Goal: Find specific page/section

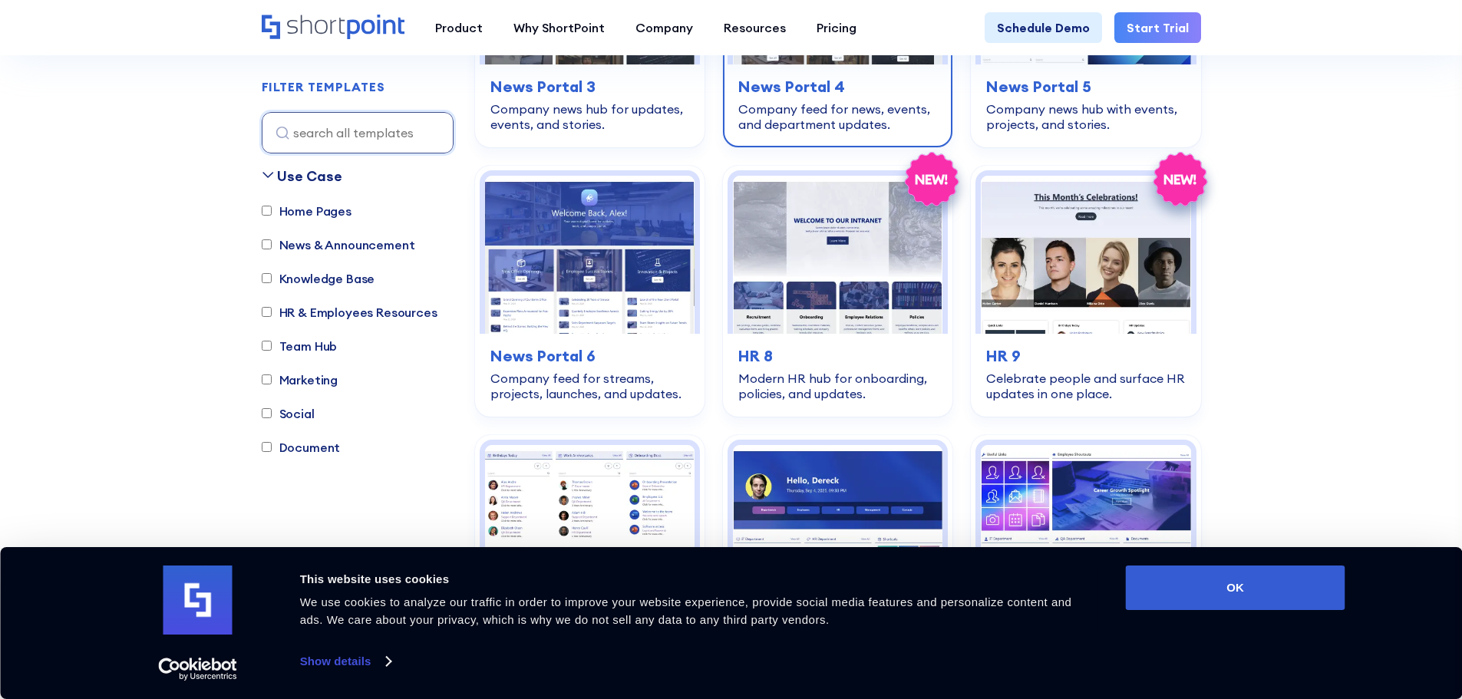
scroll to position [1176, 0]
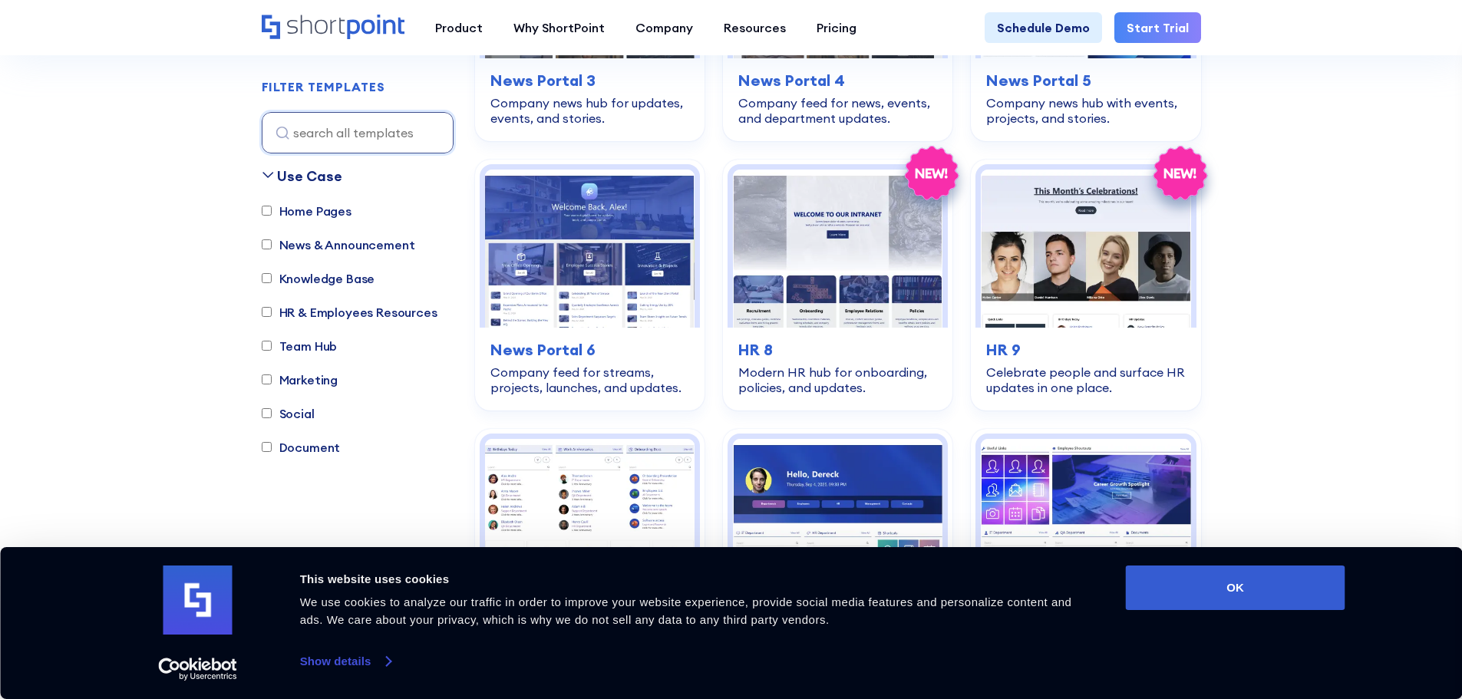
click at [338, 655] on link "Show details" at bounding box center [345, 661] width 91 height 23
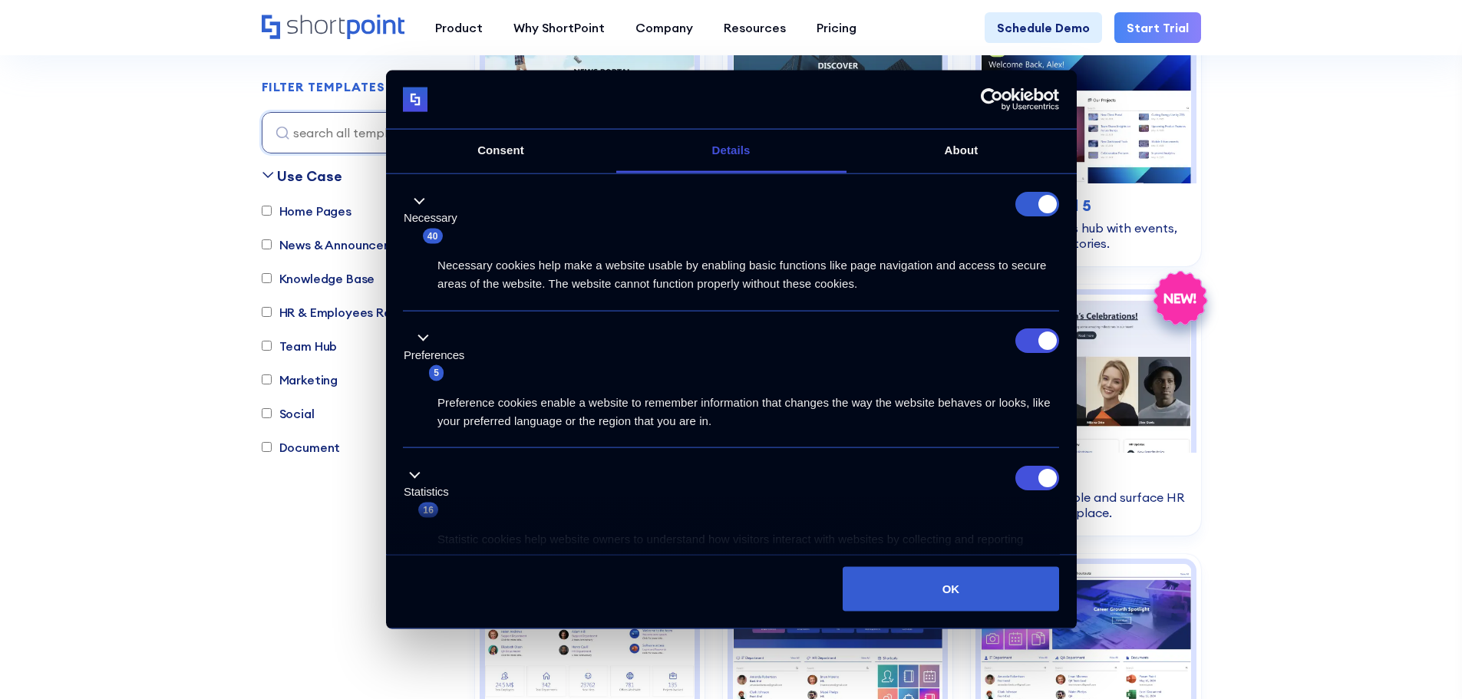
scroll to position [1023, 0]
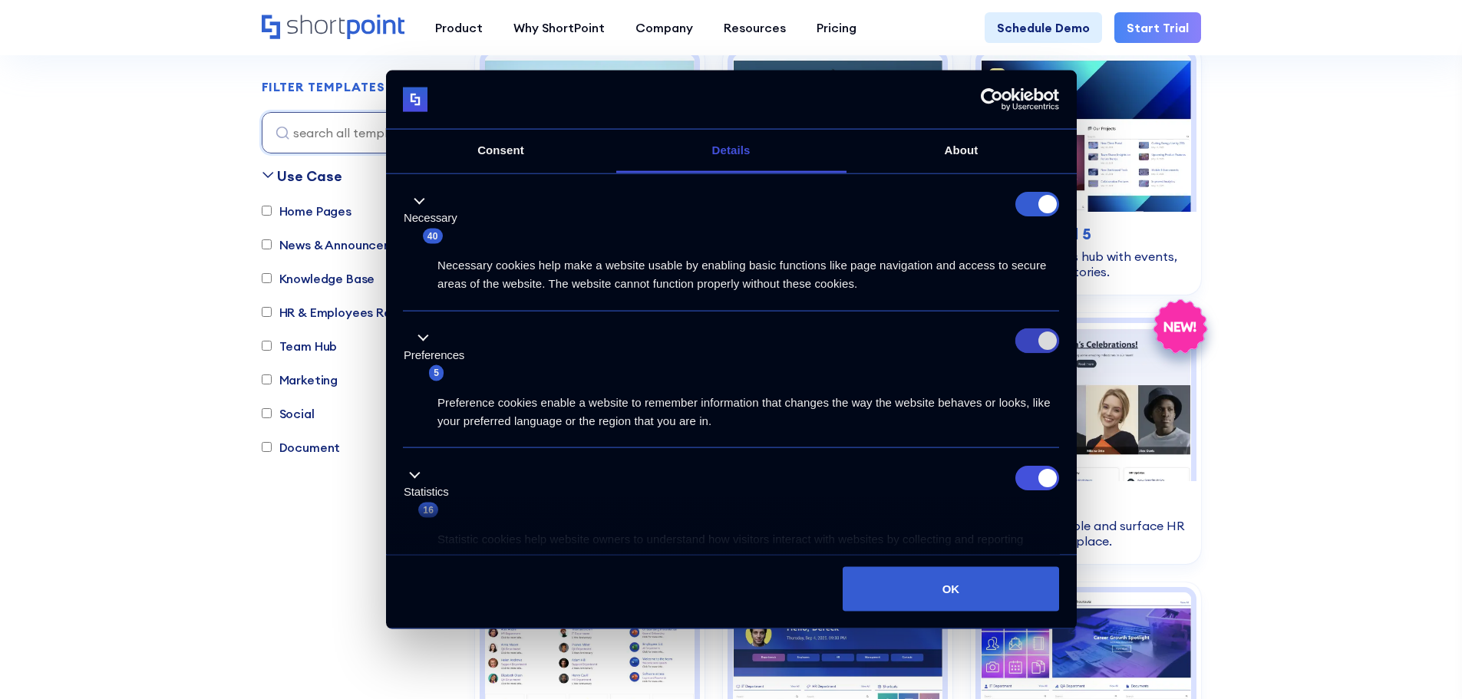
click at [1029, 345] on input "Preferences" at bounding box center [1037, 340] width 44 height 25
checkbox input "false"
click at [1041, 475] on input "Statistics" at bounding box center [1037, 477] width 44 height 25
checkbox input "false"
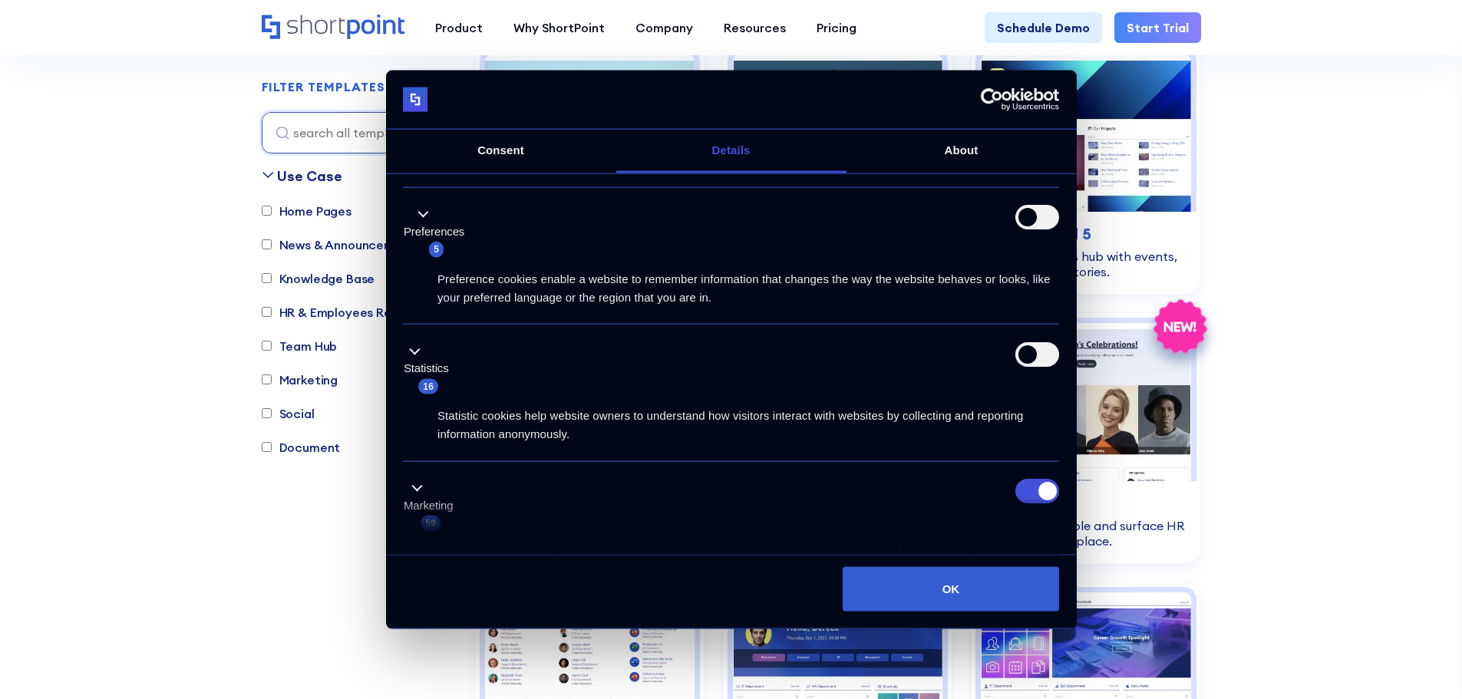
scroll to position [307, 0]
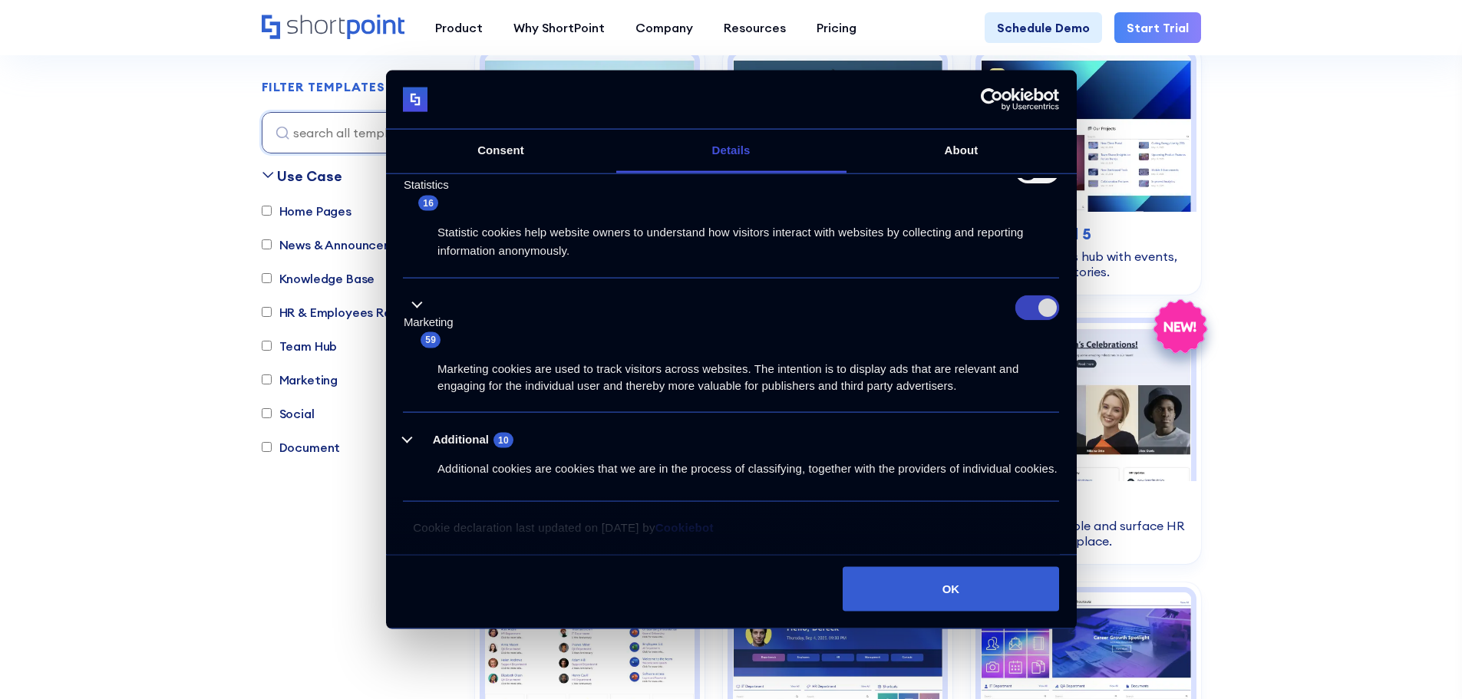
click at [1021, 305] on input "Marketing" at bounding box center [1037, 307] width 44 height 25
checkbox input "false"
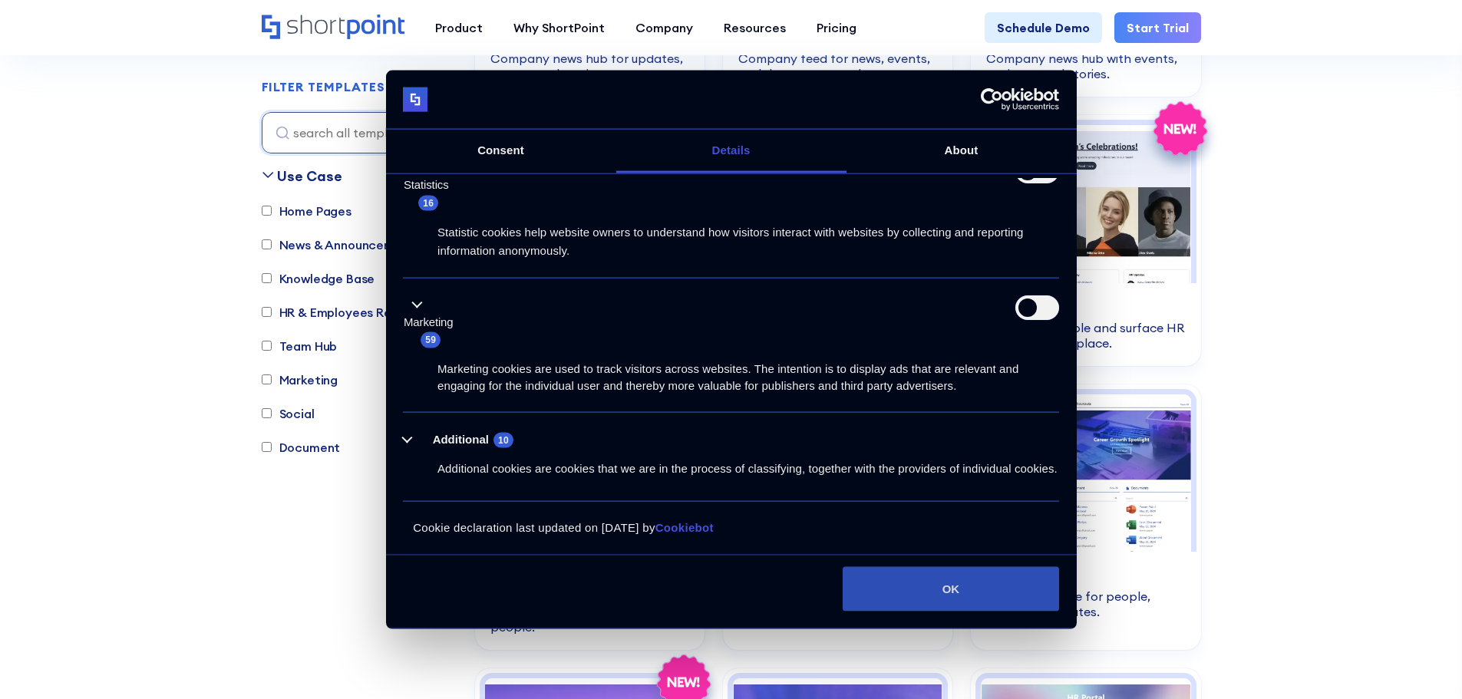
scroll to position [1228, 0]
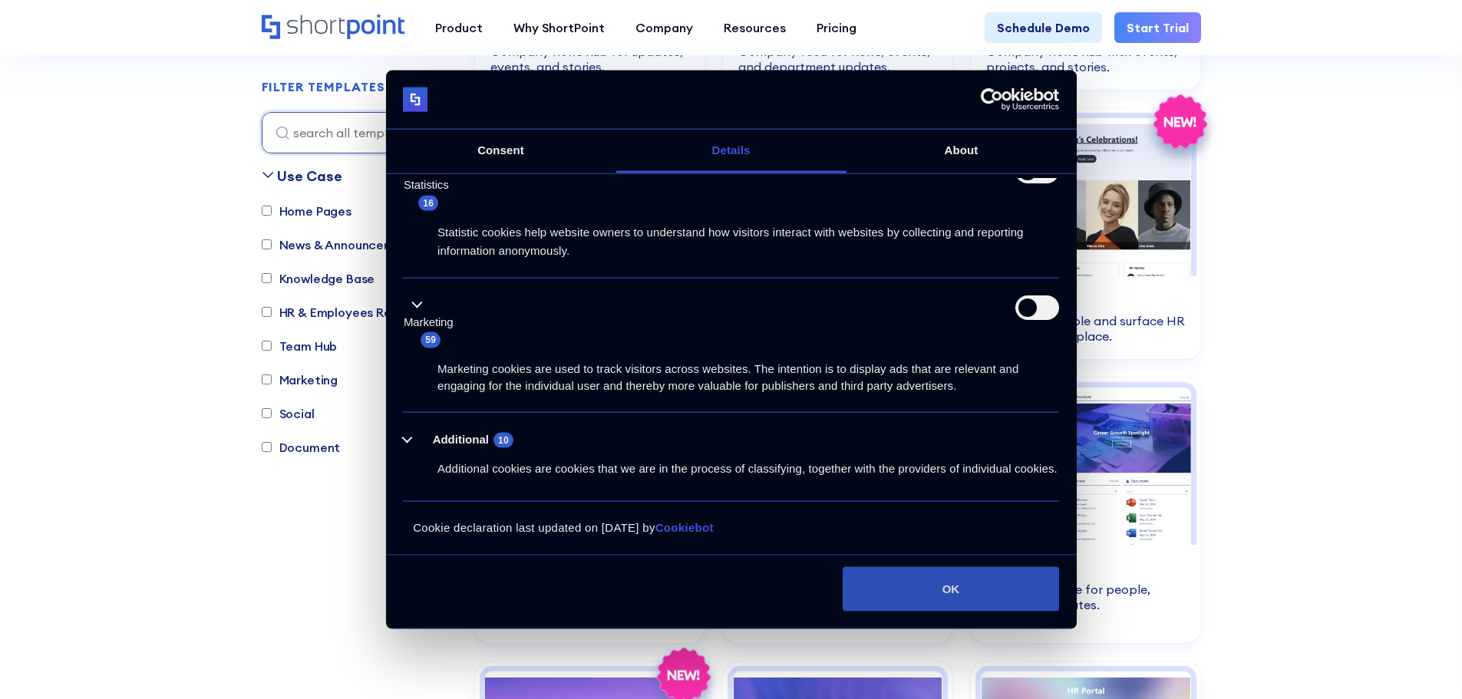
click at [926, 584] on button "OK" at bounding box center [951, 588] width 216 height 45
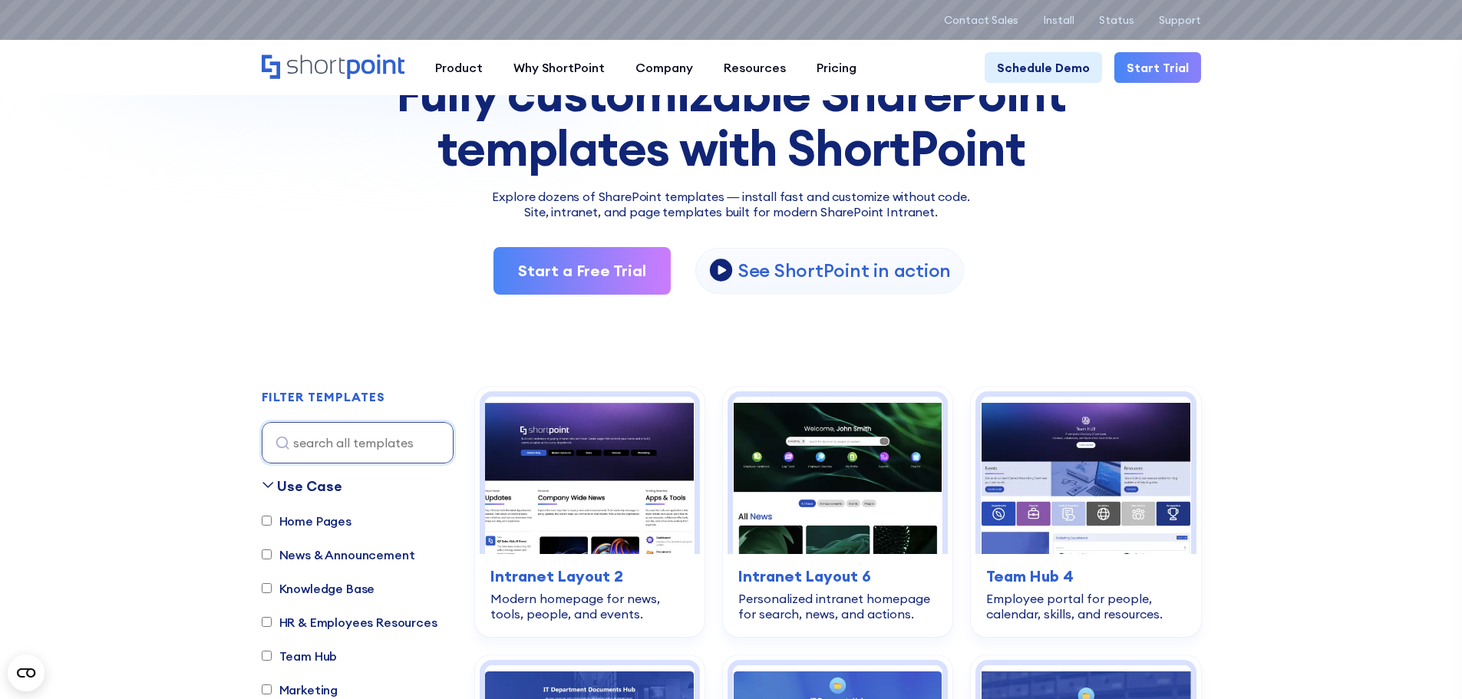
scroll to position [307, 0]
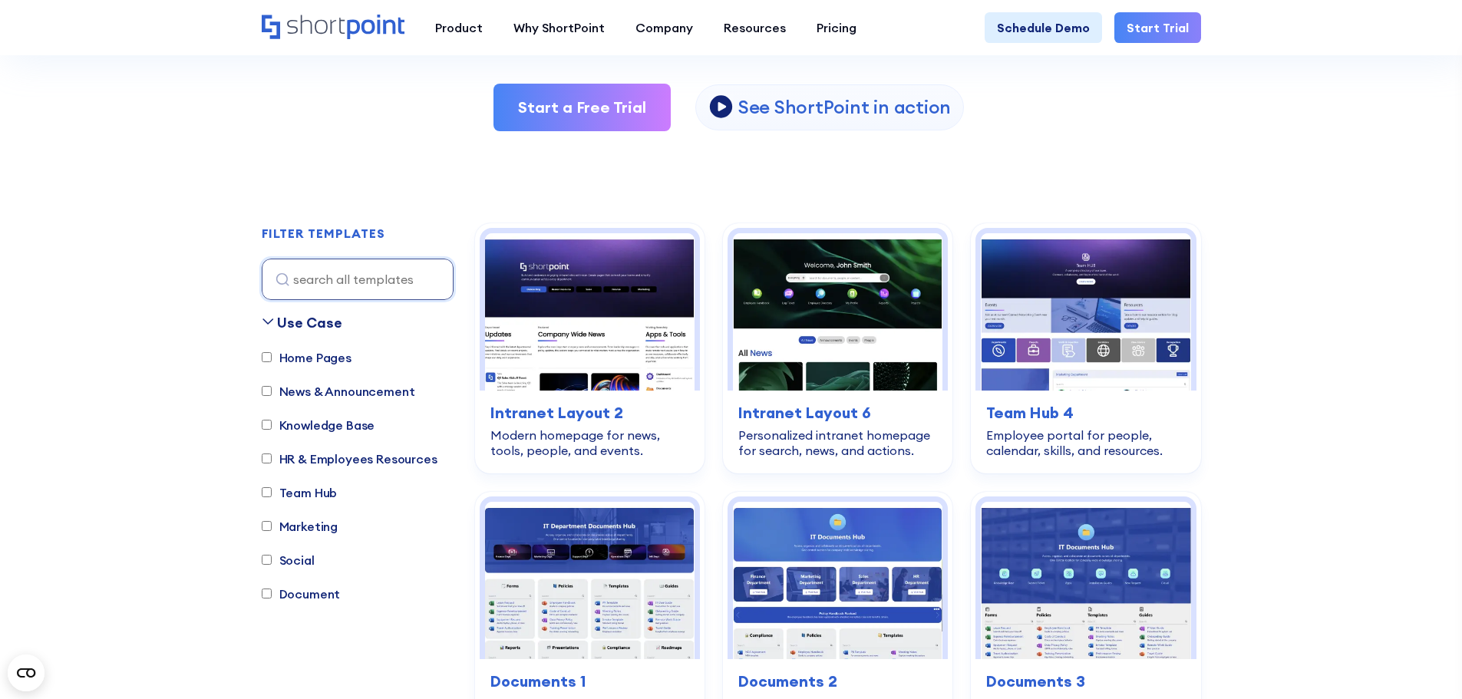
click at [270, 392] on input "News & Announcement" at bounding box center [267, 391] width 10 height 10
checkbox input "true"
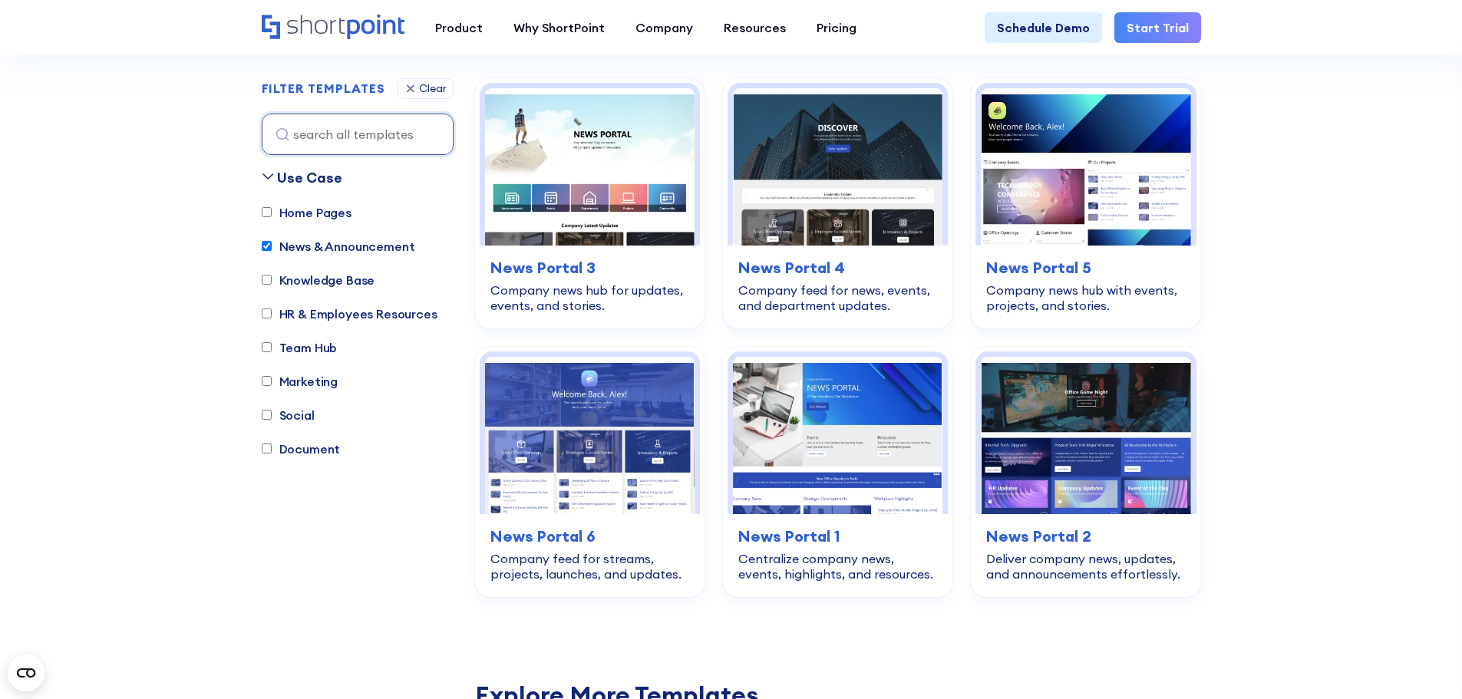
scroll to position [454, 0]
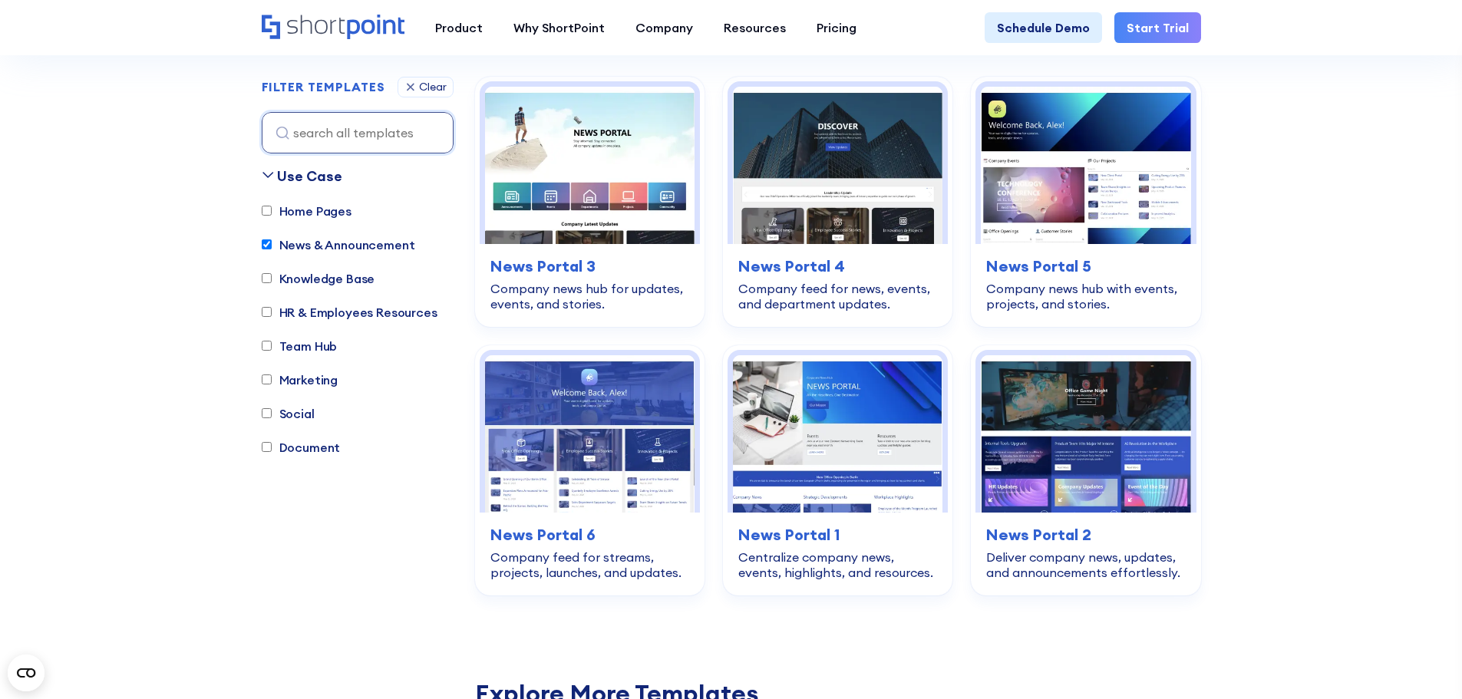
click at [269, 344] on input "Team Hub" at bounding box center [267, 347] width 10 height 10
checkbox input "true"
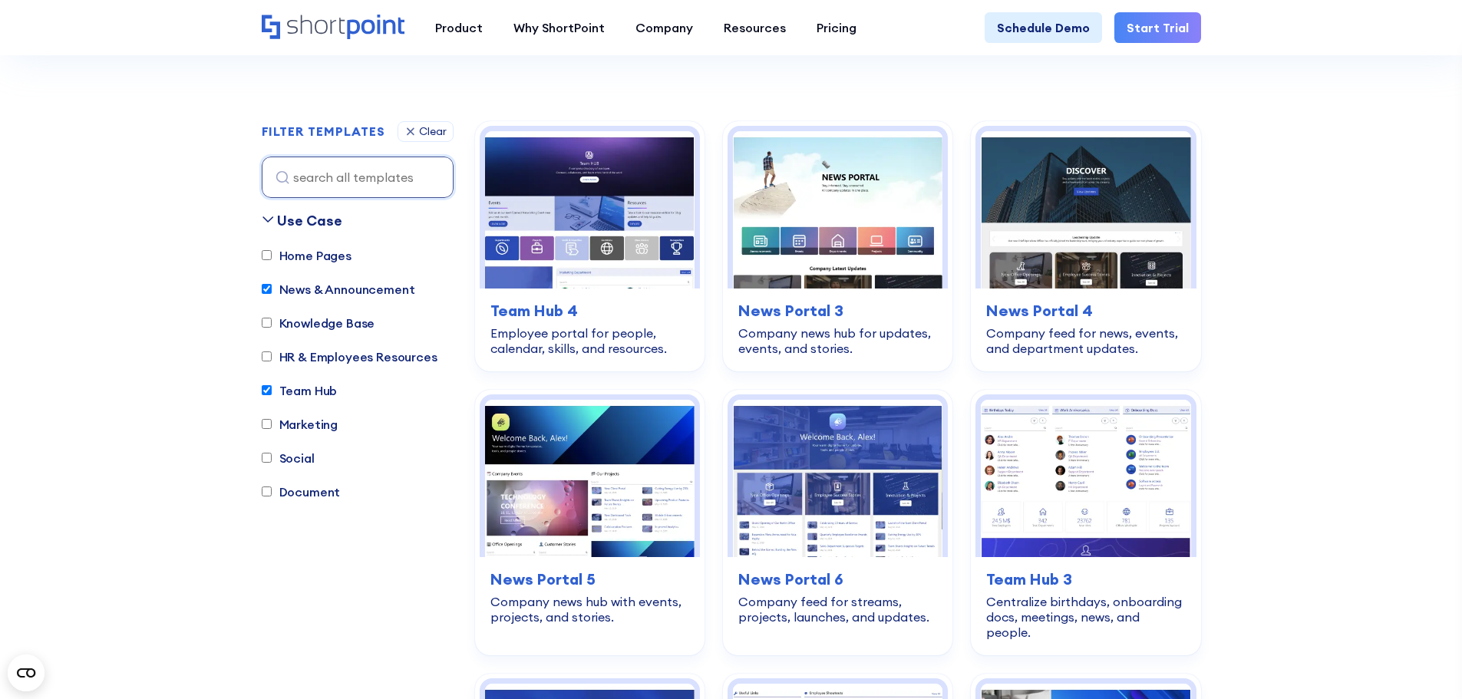
scroll to position [402, 0]
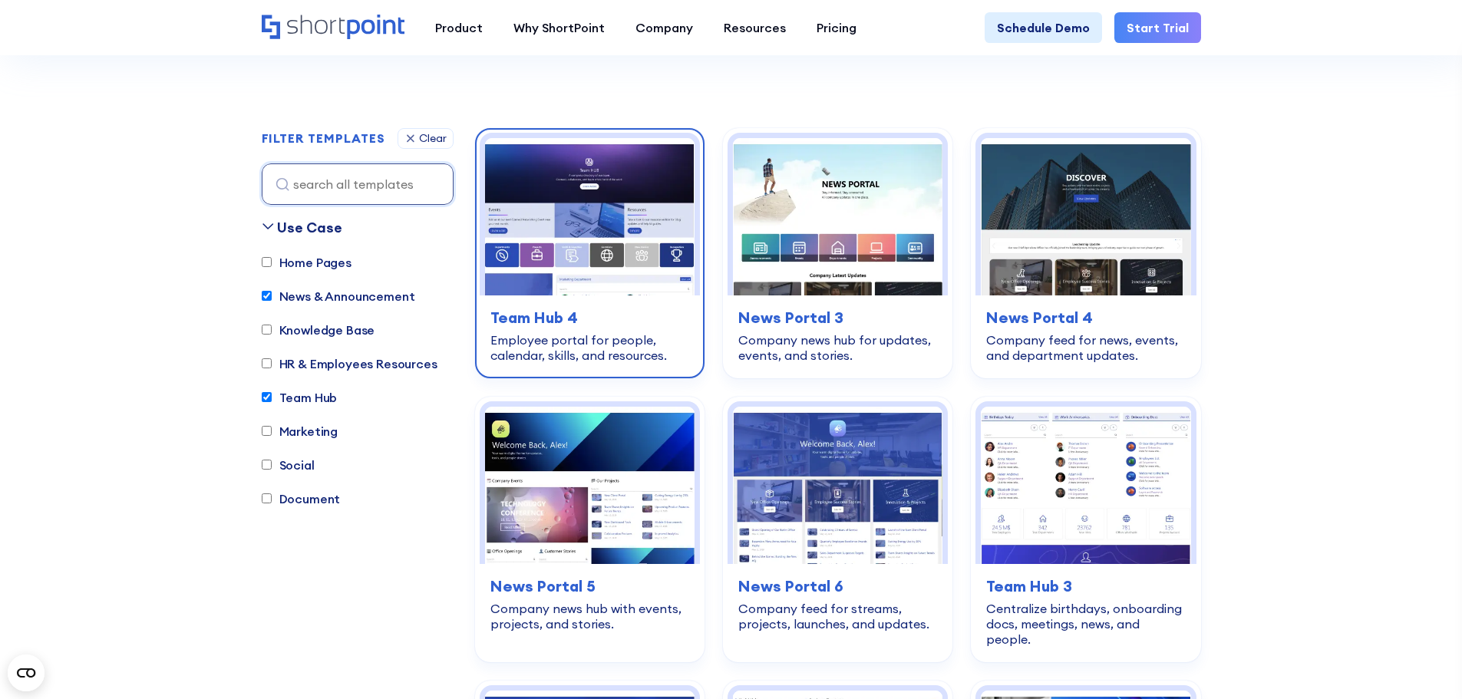
click at [623, 243] on img at bounding box center [590, 216] width 210 height 157
